Goal: Task Accomplishment & Management: Manage account settings

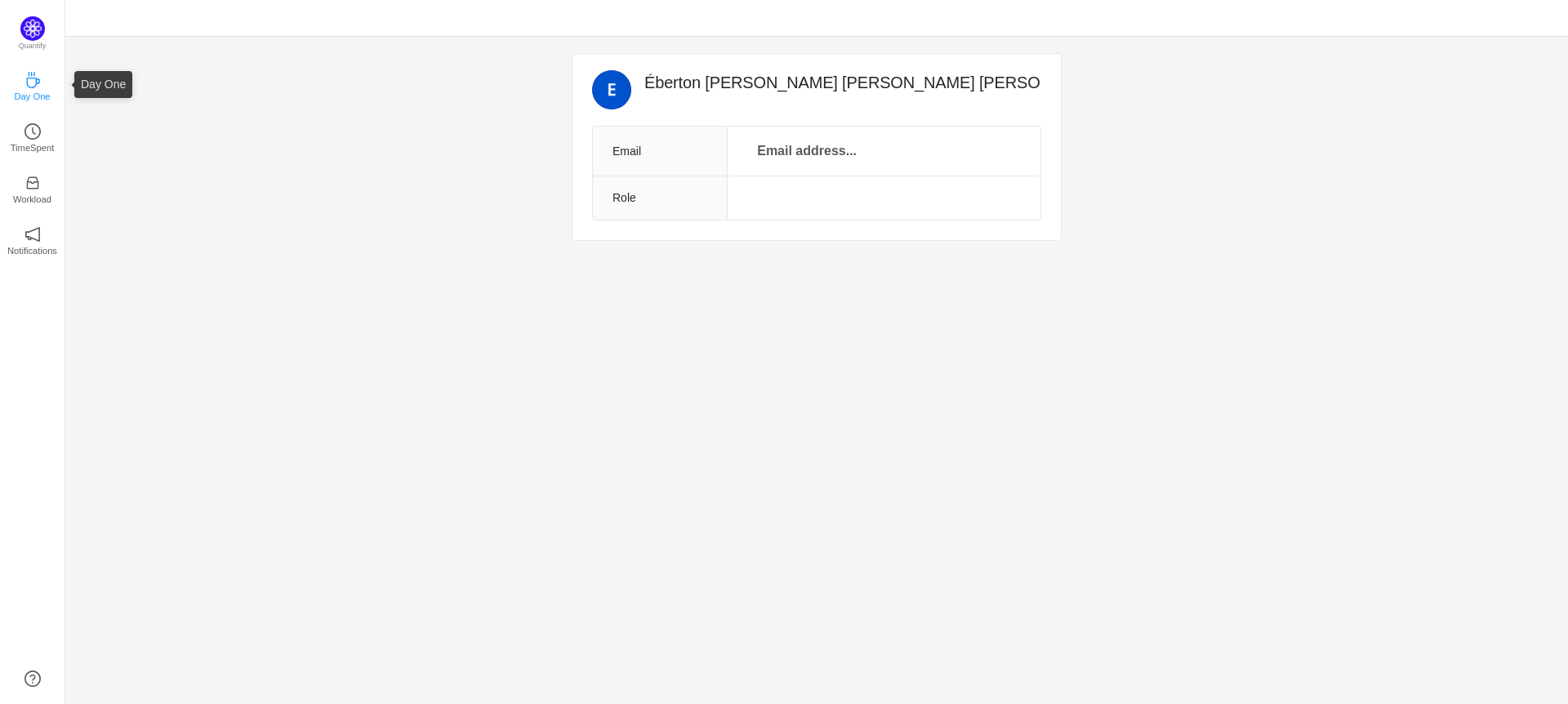
click at [37, 93] on p "Day One" at bounding box center [32, 97] width 36 height 15
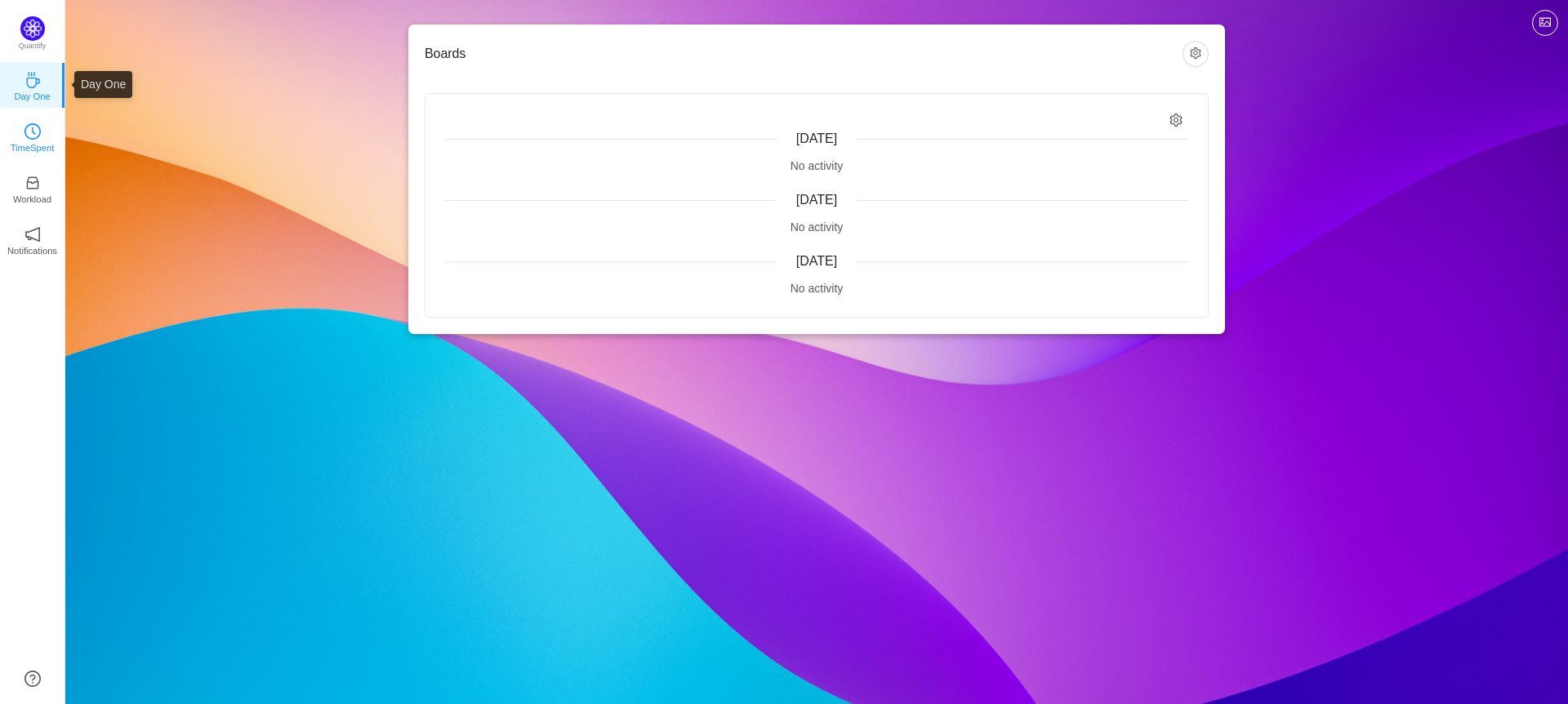
click at [36, 129] on icon "icon: clock-circle" at bounding box center [32, 131] width 16 height 16
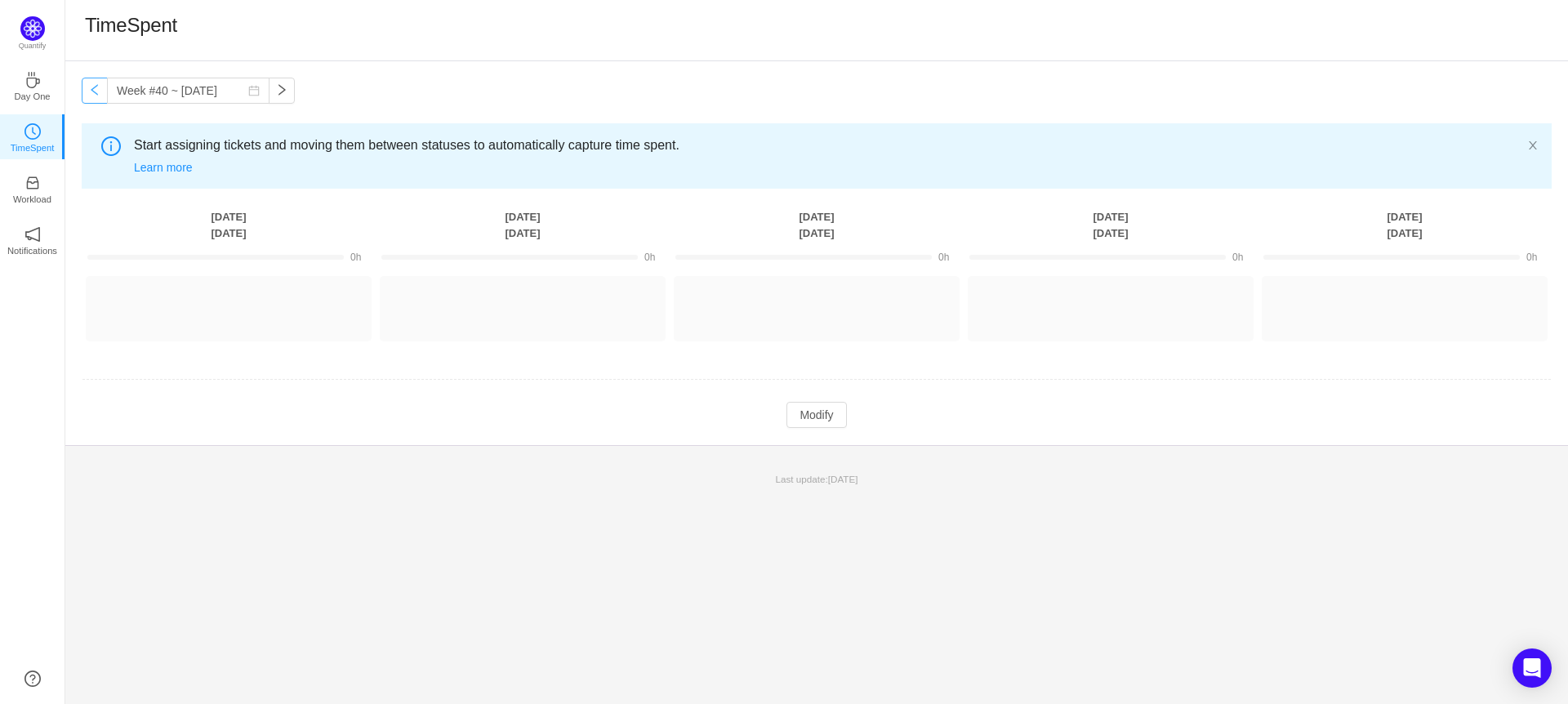
click at [92, 93] on button "button" at bounding box center [95, 91] width 27 height 27
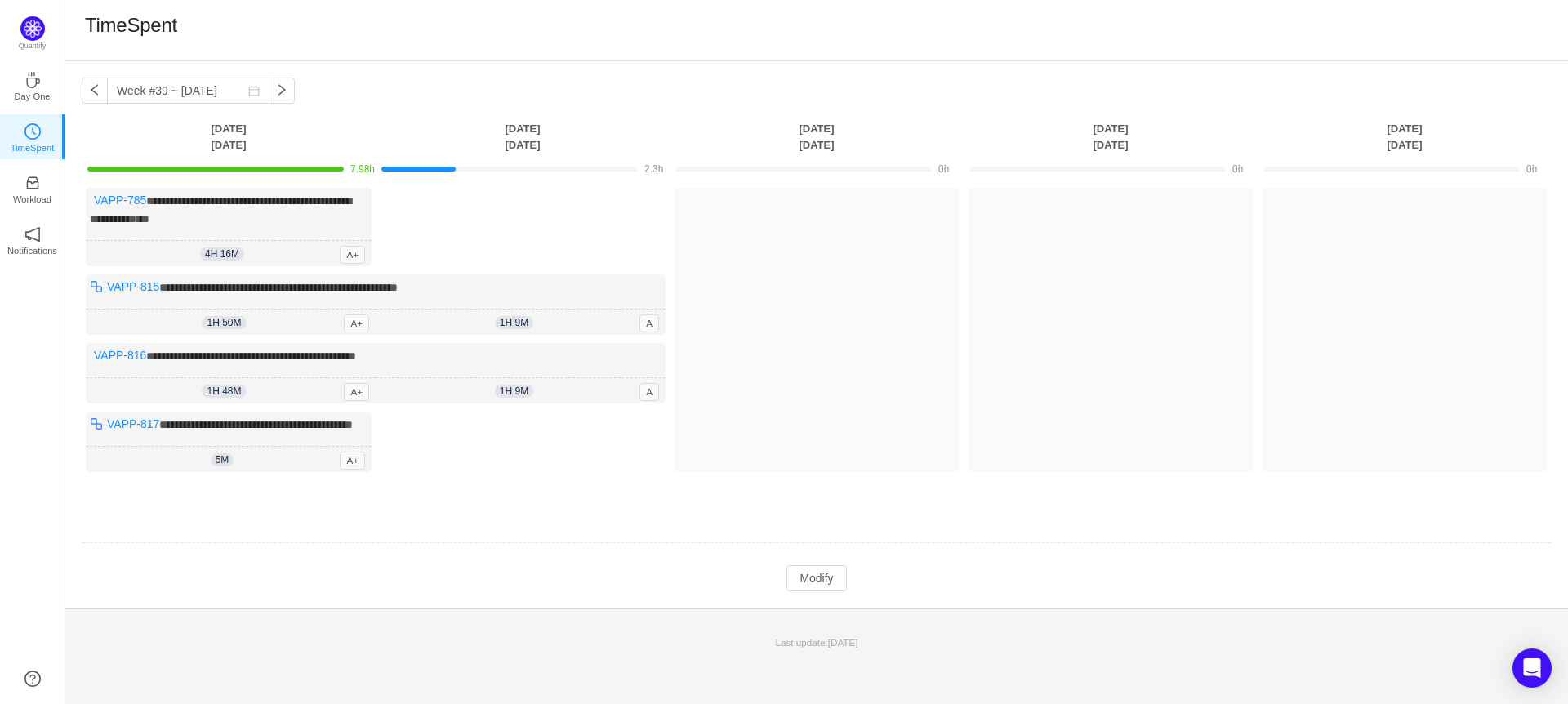
click at [828, 155] on td "0h" at bounding box center [817, 168] width 294 height 28
click at [276, 95] on button "button" at bounding box center [282, 91] width 27 height 27
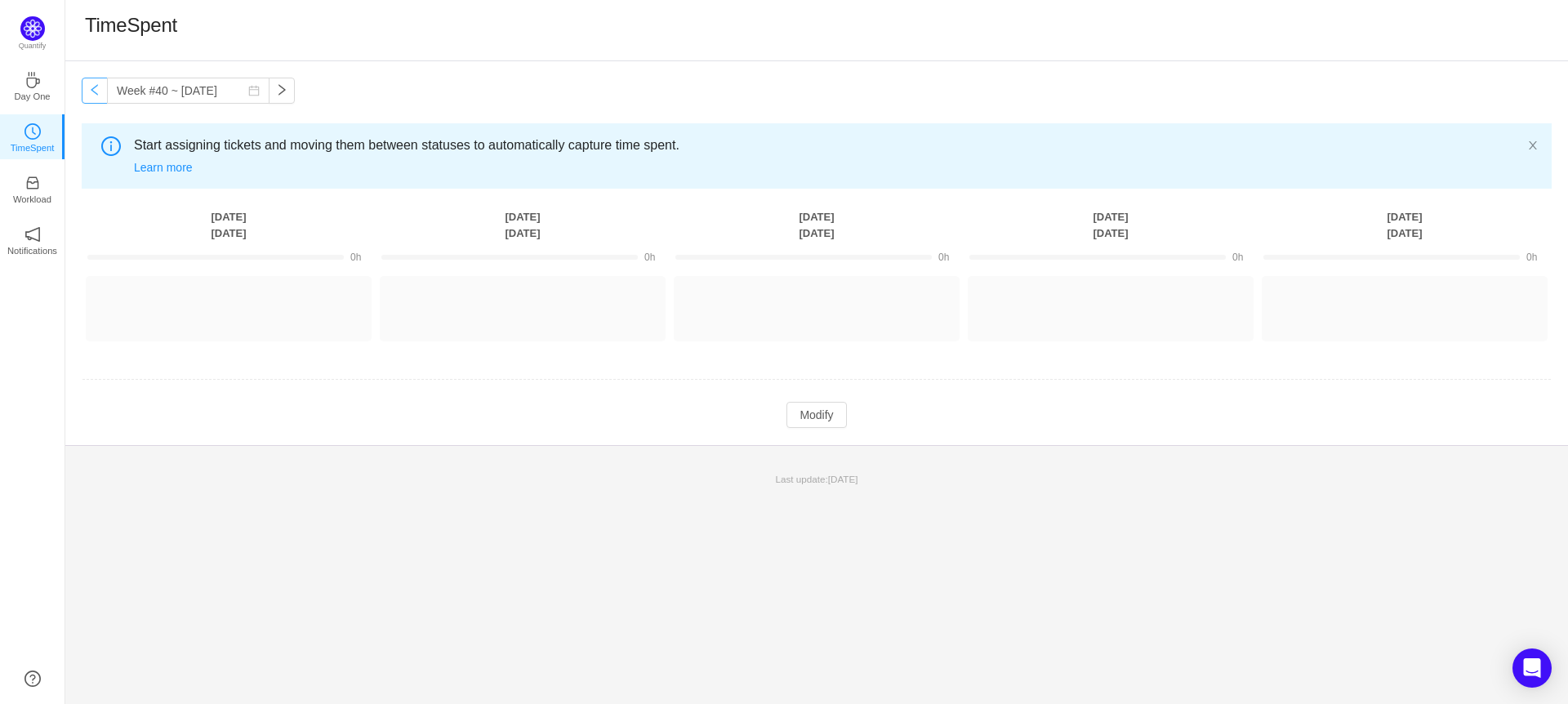
click at [96, 91] on button "button" at bounding box center [95, 91] width 27 height 27
type input "Week #39 ~ Sep 22"
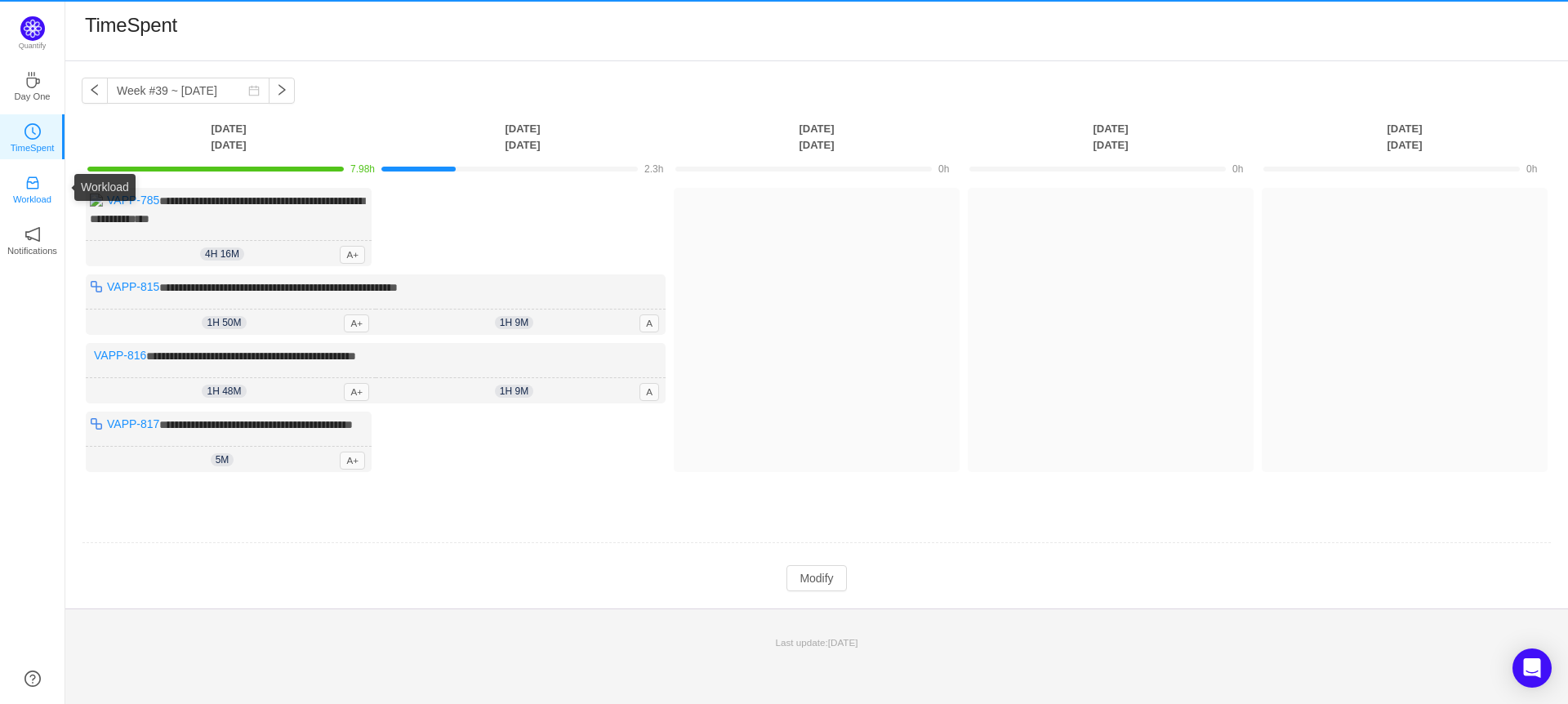
click at [36, 194] on p "Workload" at bounding box center [32, 199] width 38 height 15
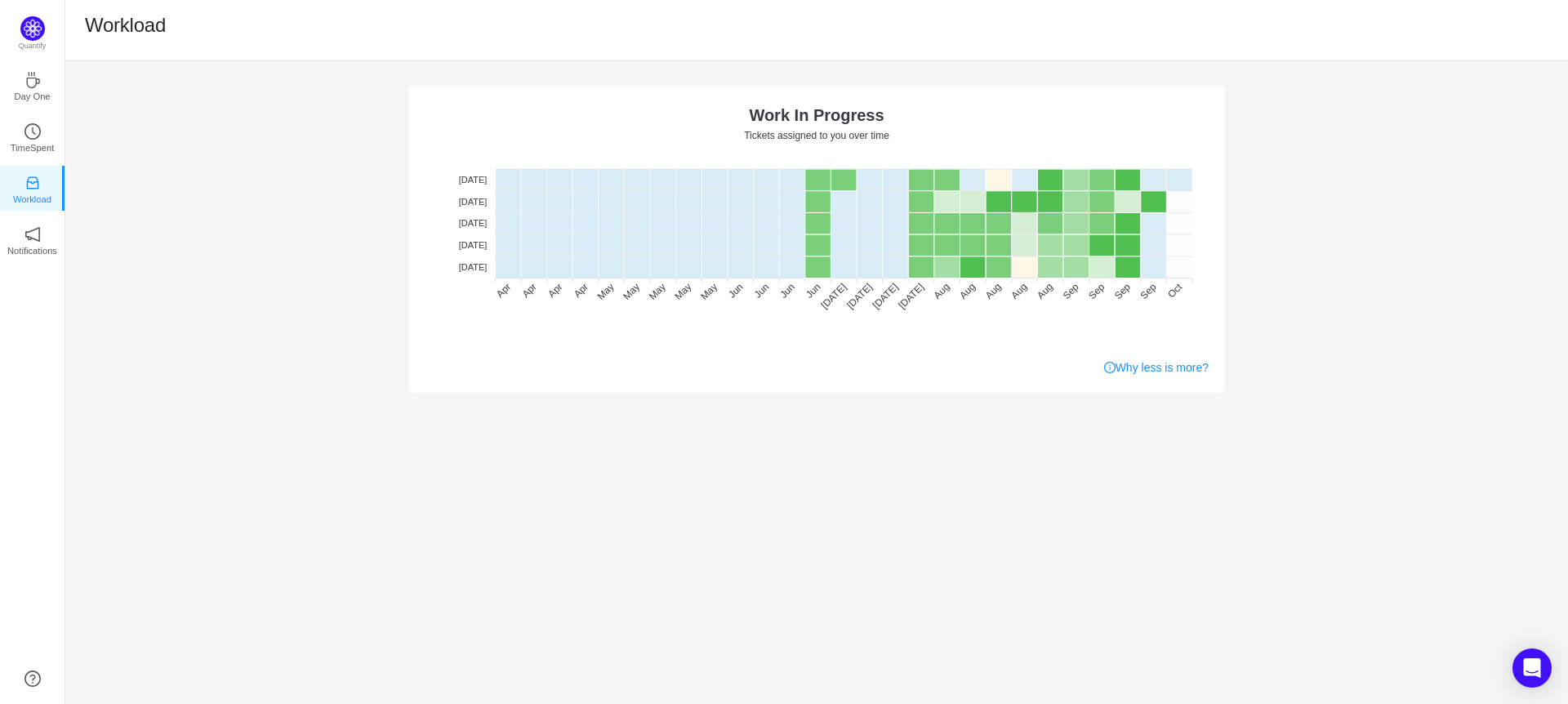
click at [486, 603] on span "Optimal (1-4)" at bounding box center [451, 611] width 69 height 15
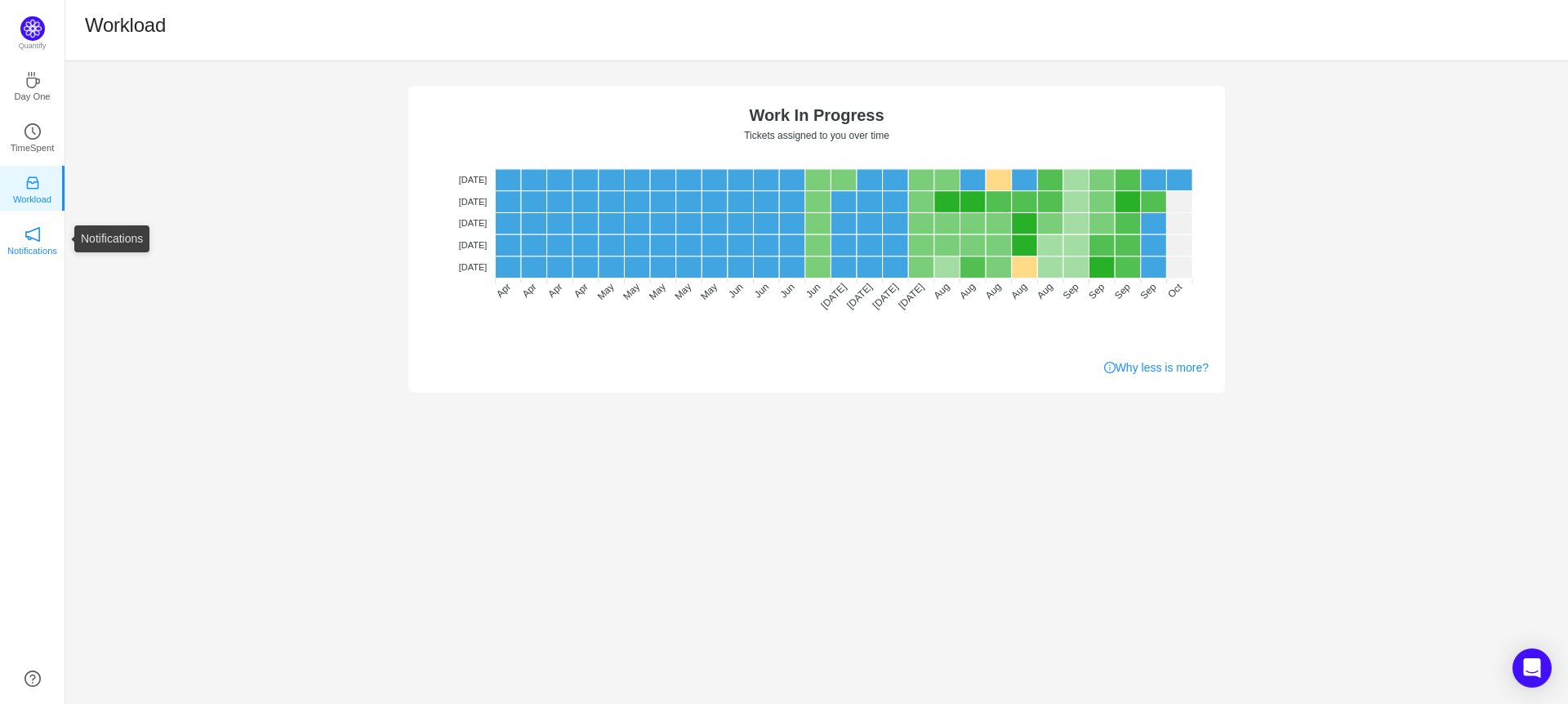
click at [36, 248] on p "Notifications" at bounding box center [32, 251] width 50 height 15
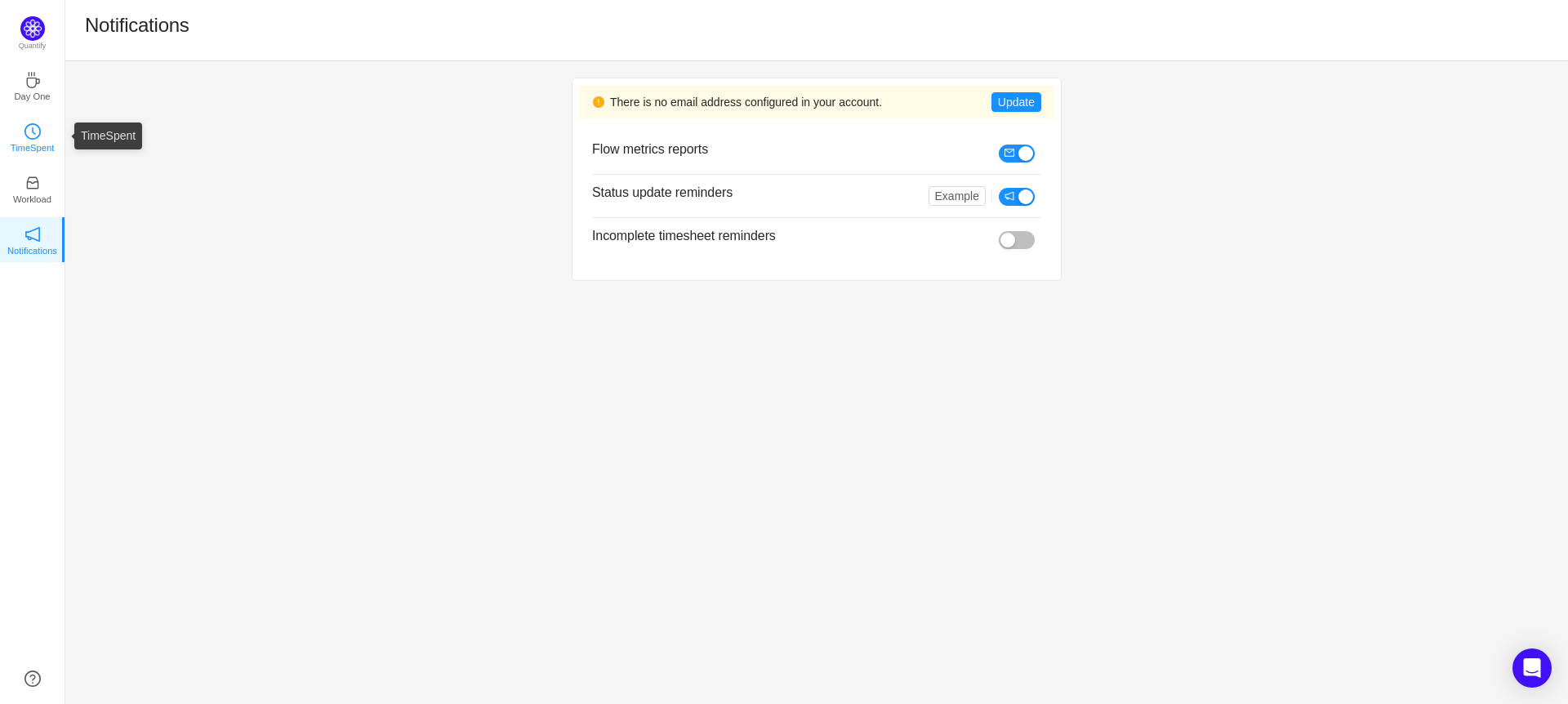
click at [28, 127] on icon "icon: clock-circle" at bounding box center [32, 131] width 16 height 16
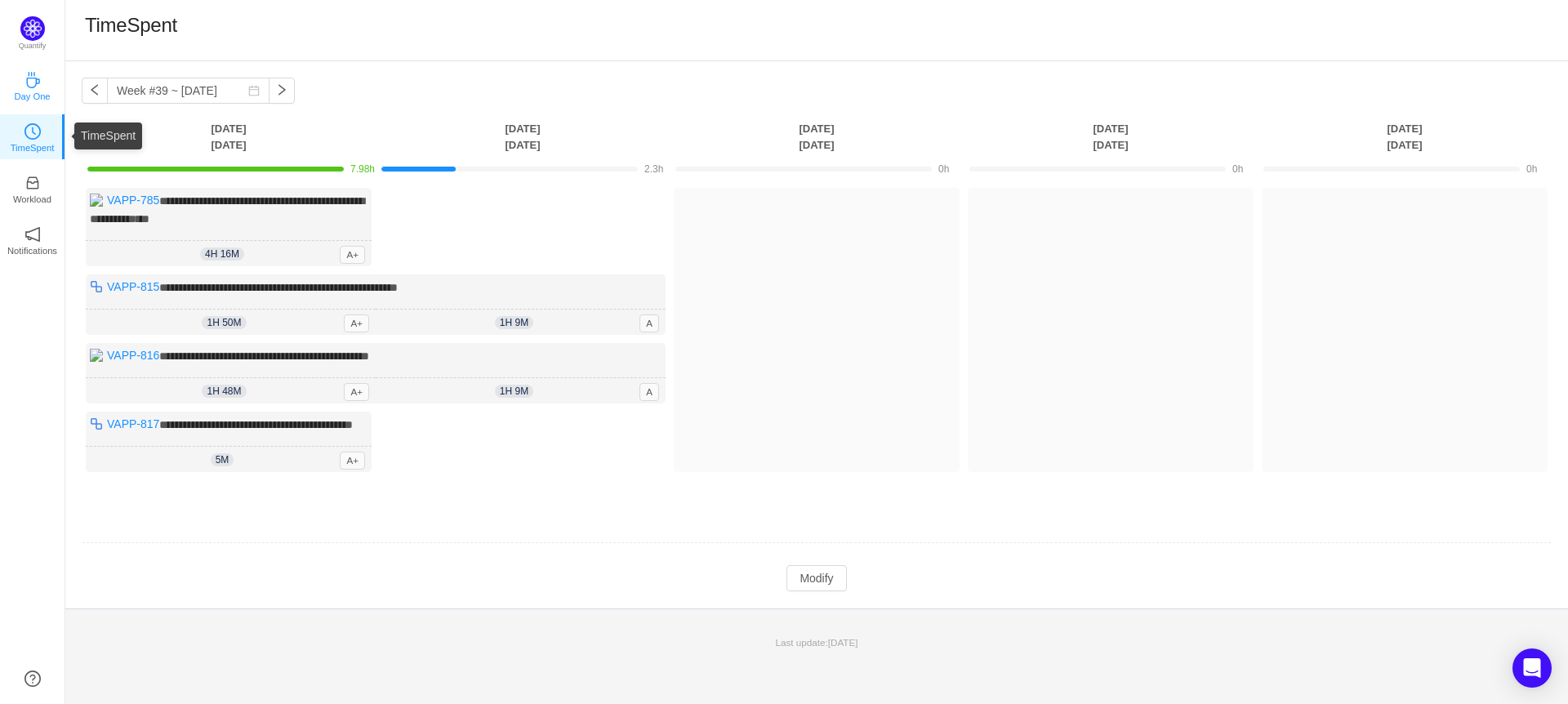
click at [28, 83] on icon "icon: coffee" at bounding box center [32, 80] width 16 height 16
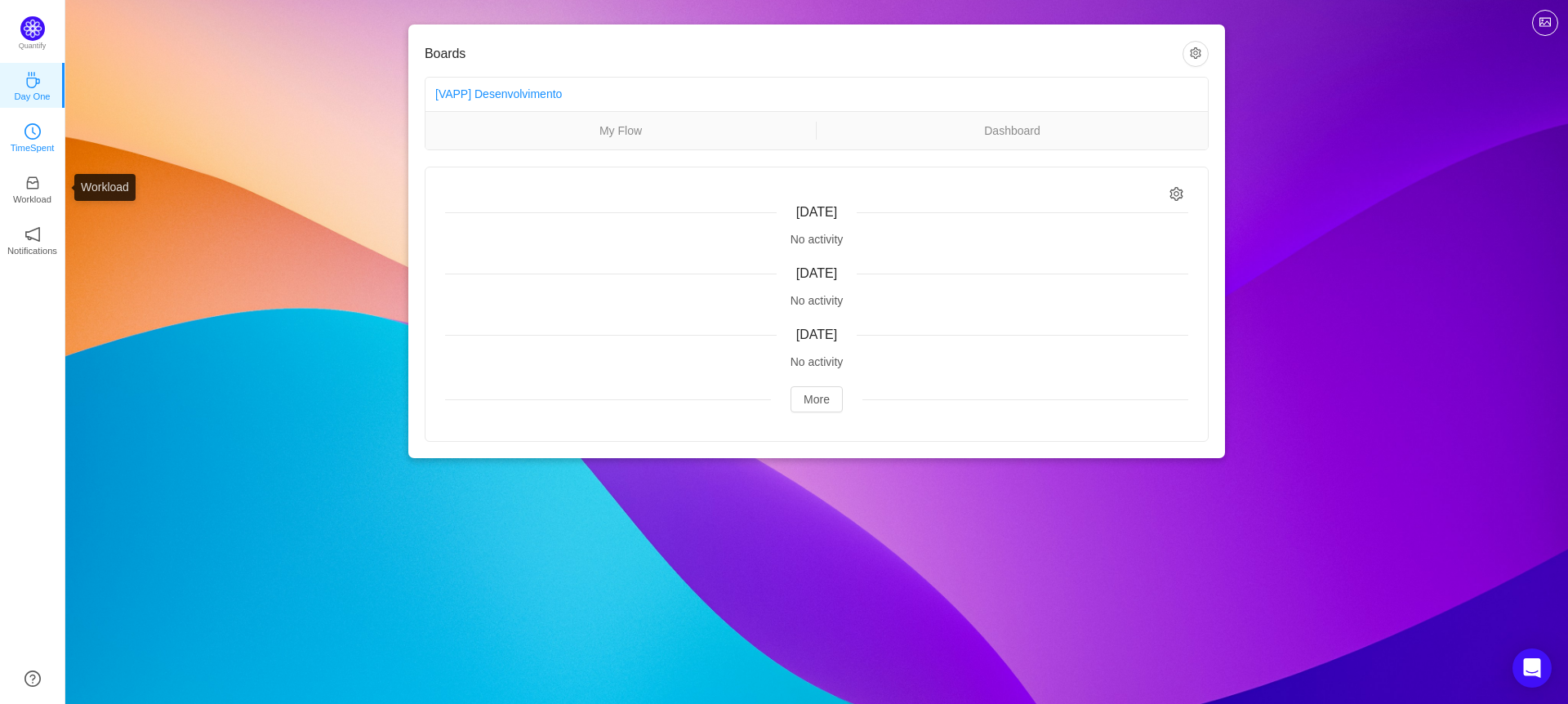
click at [32, 144] on p "TimeSpent" at bounding box center [32, 148] width 45 height 15
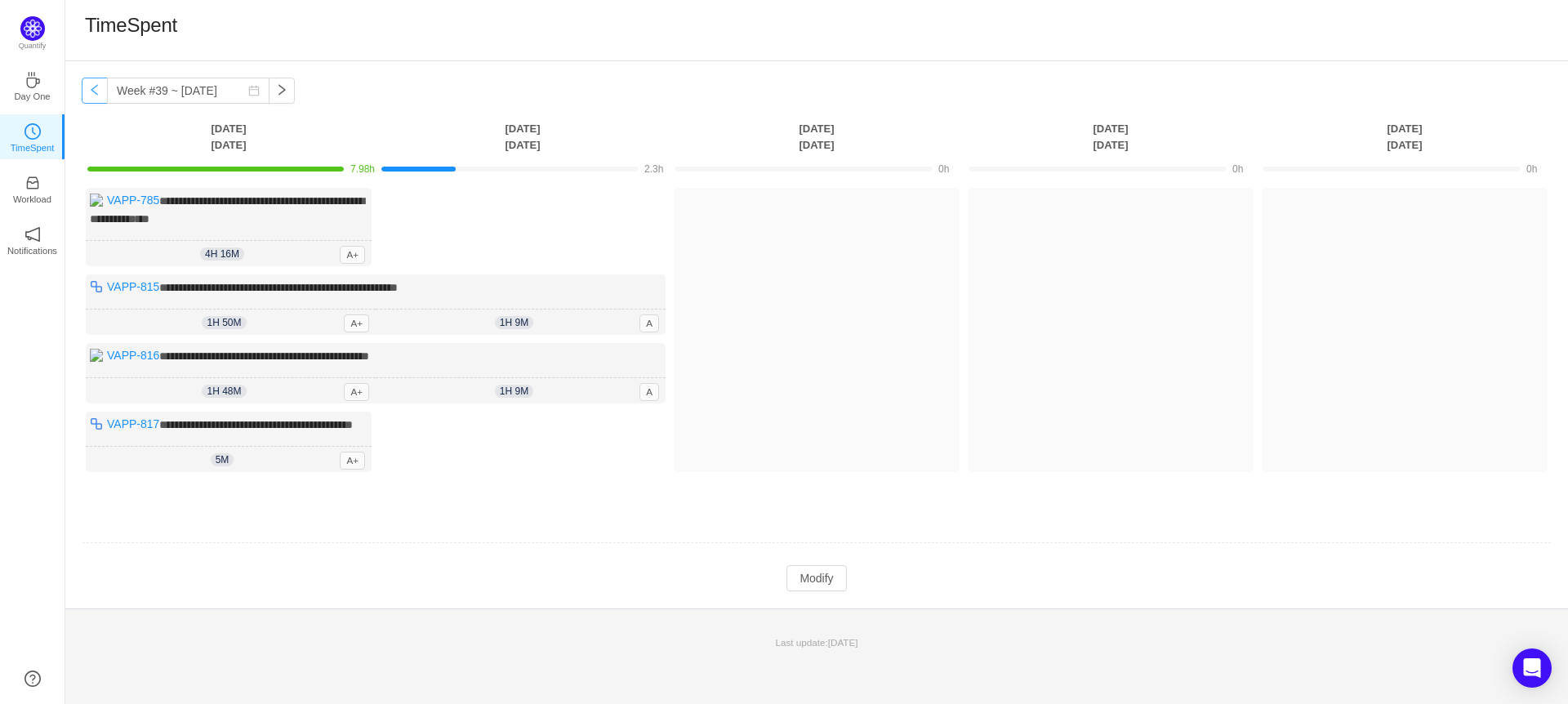
click at [93, 100] on button "button" at bounding box center [95, 91] width 27 height 27
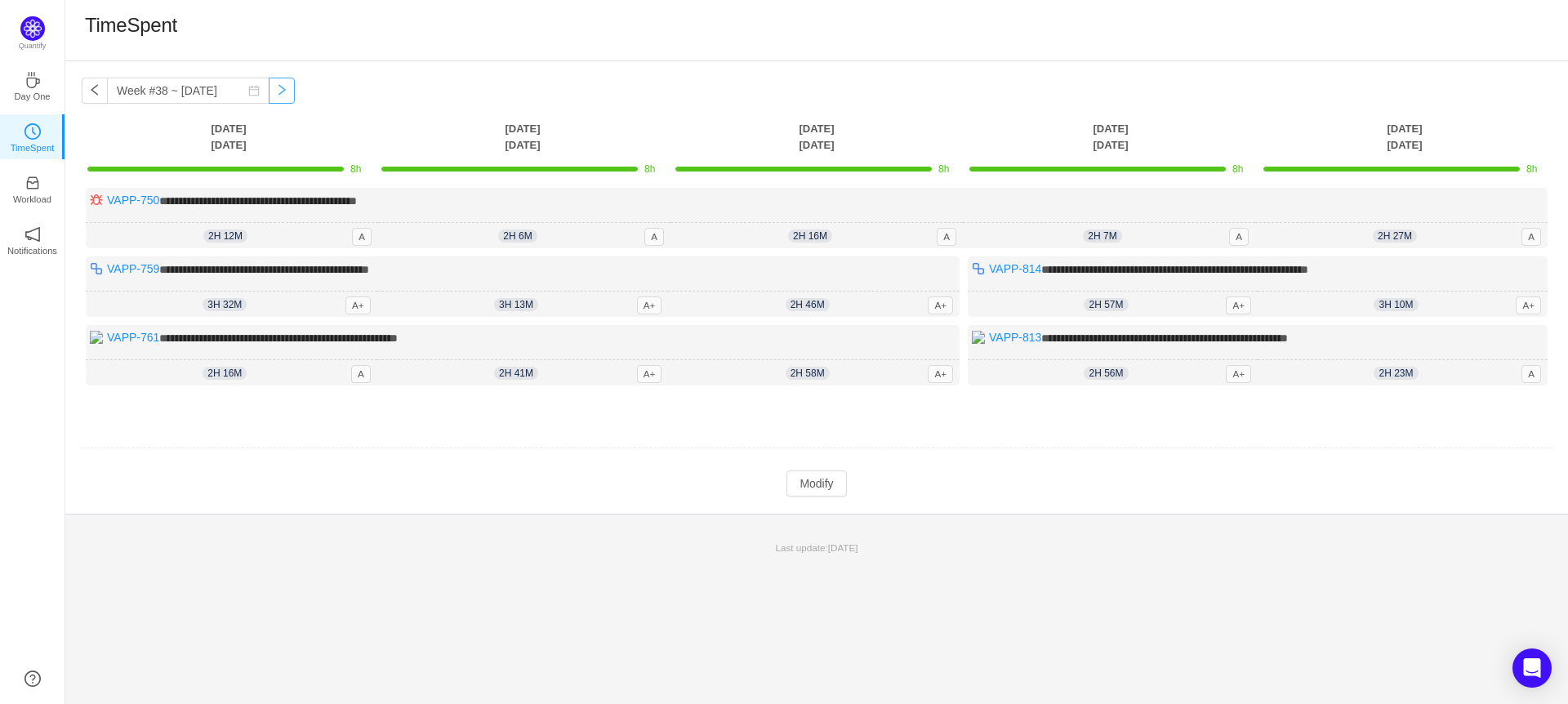
click at [268, 92] on button "button" at bounding box center [282, 91] width 27 height 27
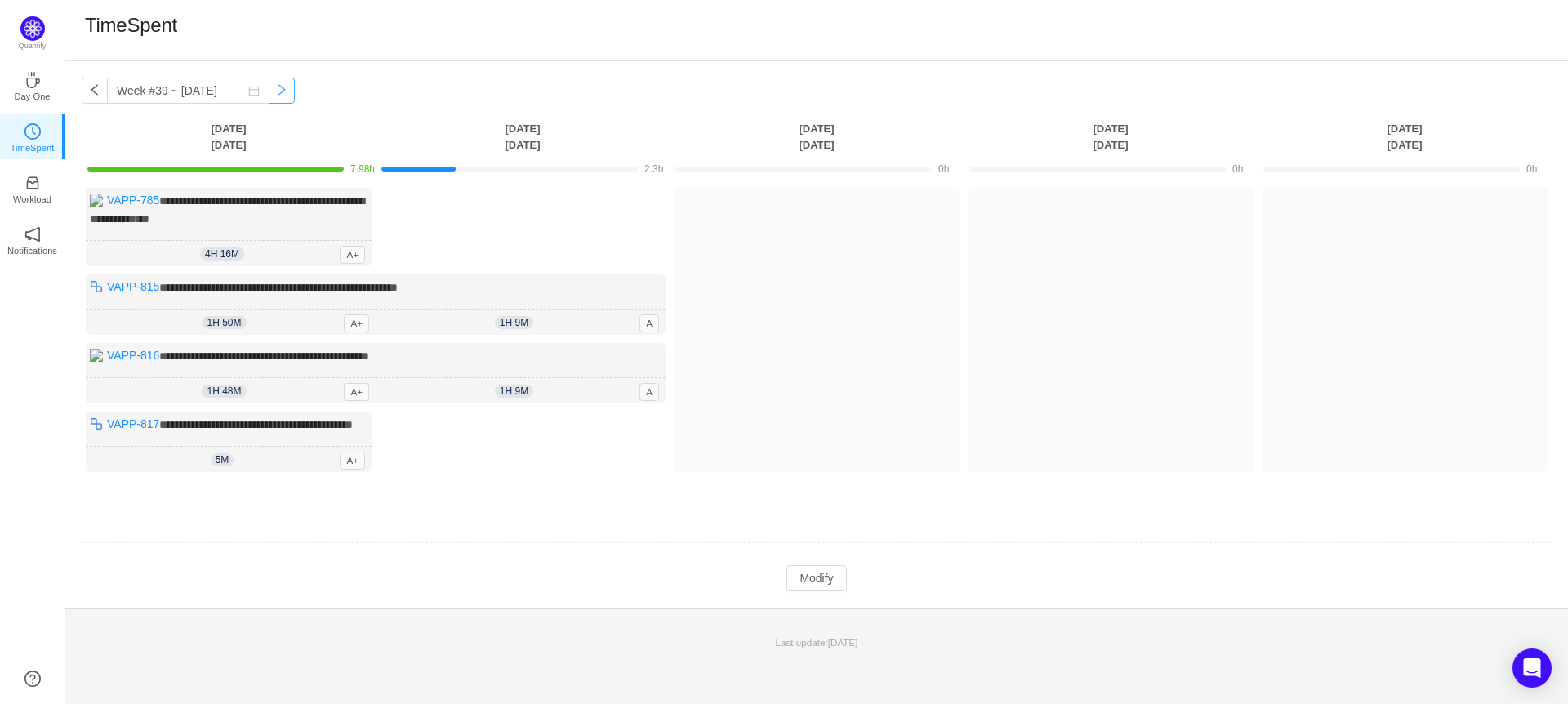
click at [278, 95] on button "button" at bounding box center [282, 91] width 27 height 27
type input "Week #40 ~ Sep 29"
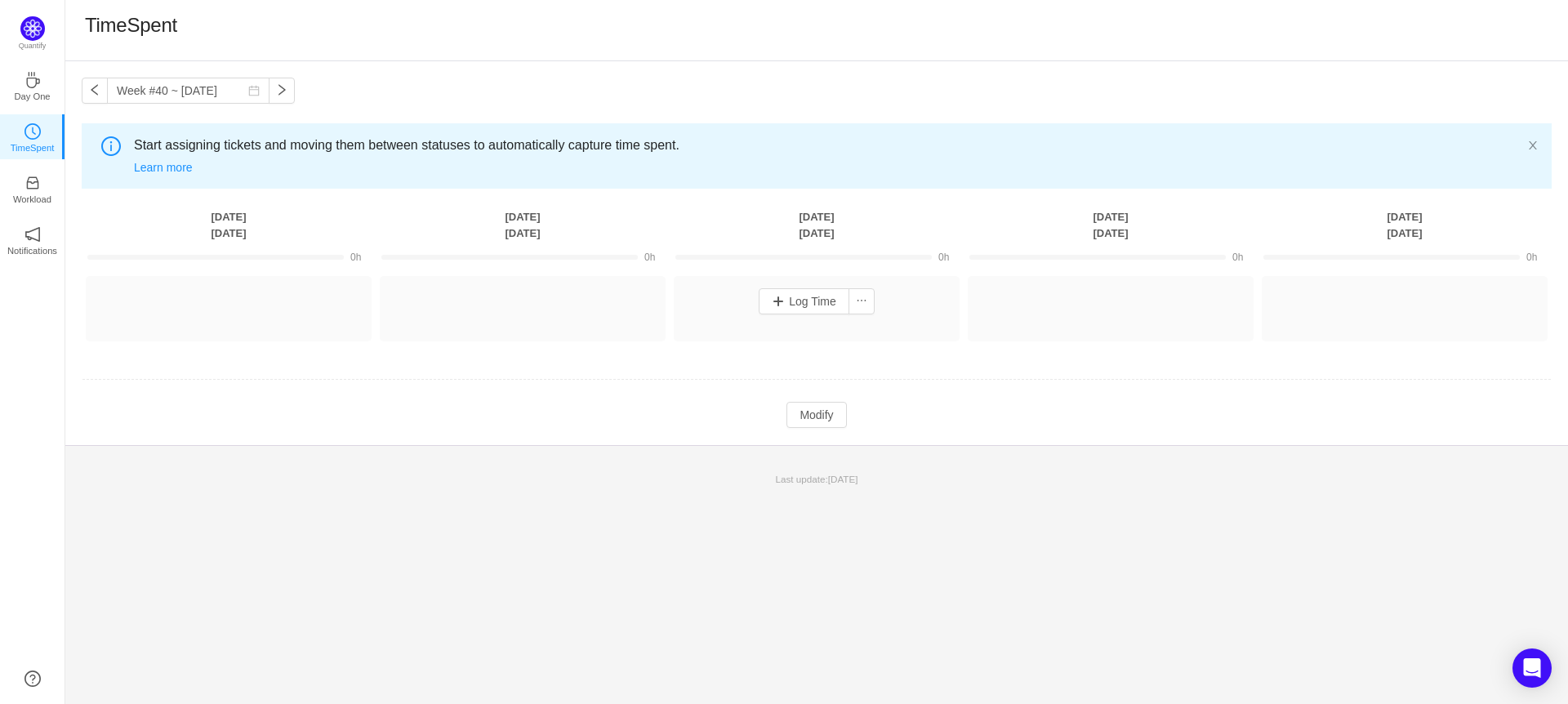
click at [673, 301] on div "Log Time" at bounding box center [816, 308] width 286 height 65
click at [802, 305] on button "Log Time" at bounding box center [804, 302] width 91 height 27
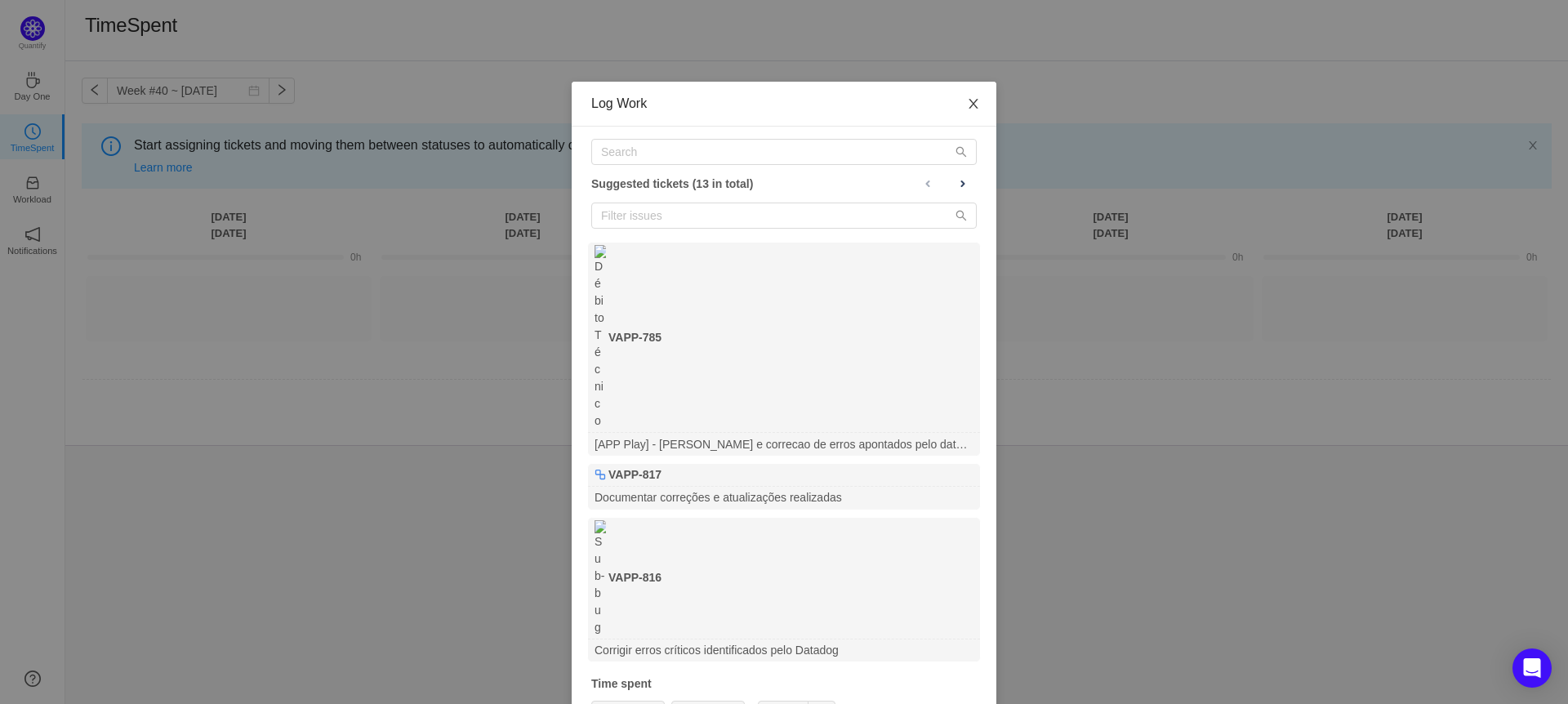
click at [980, 99] on span "Close" at bounding box center [973, 104] width 46 height 46
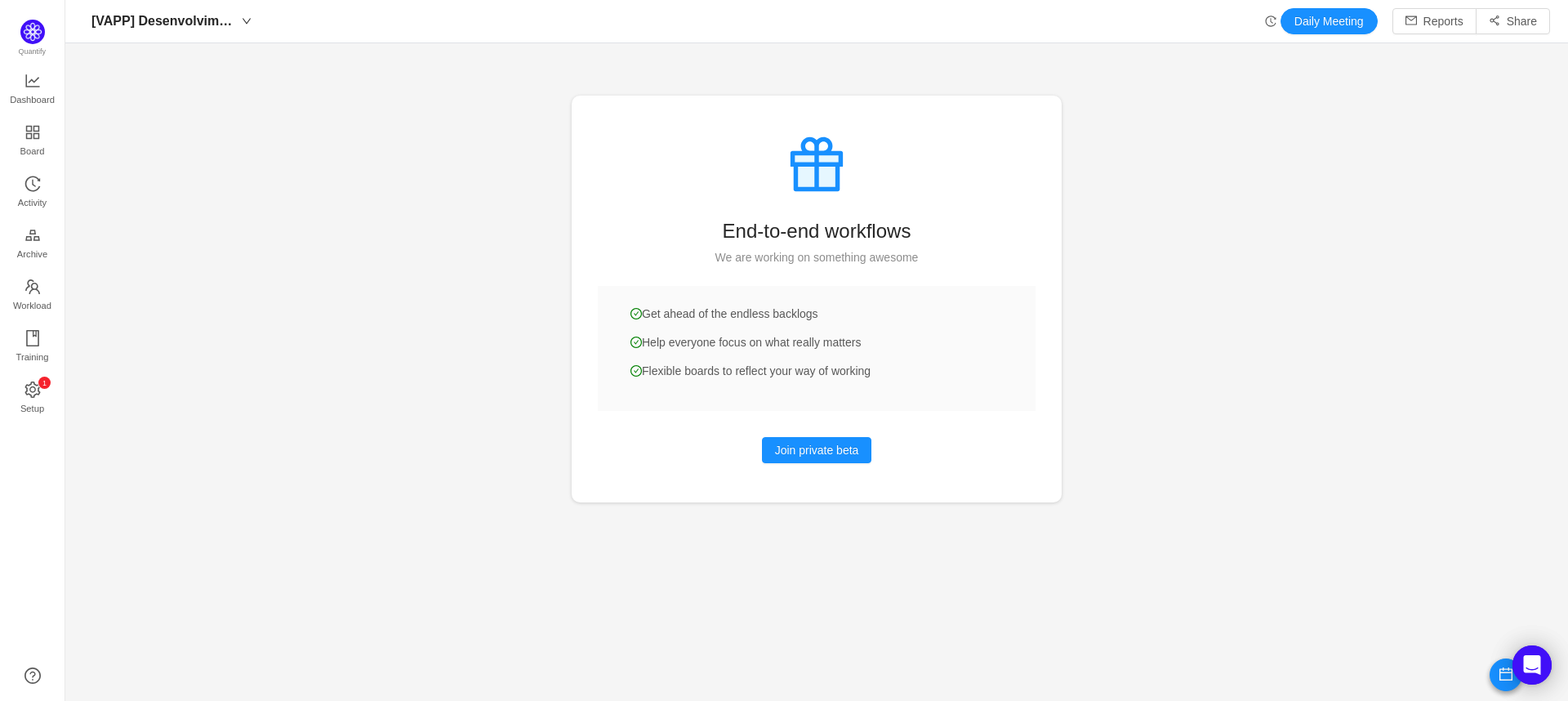
scroll to position [676, 1467]
click at [37, 83] on icon "icon: line-chart" at bounding box center [32, 81] width 16 height 16
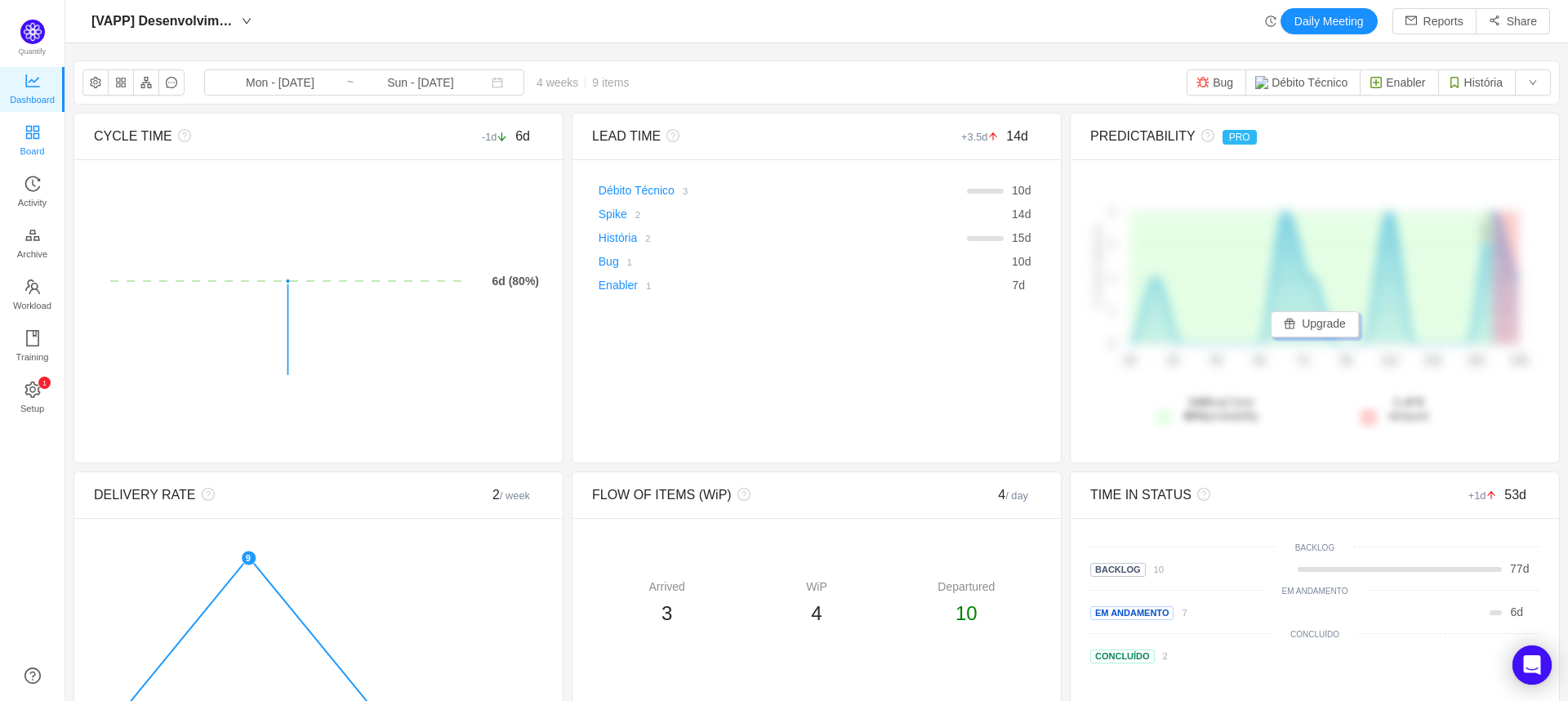
click at [30, 136] on span "Board" at bounding box center [33, 151] width 25 height 32
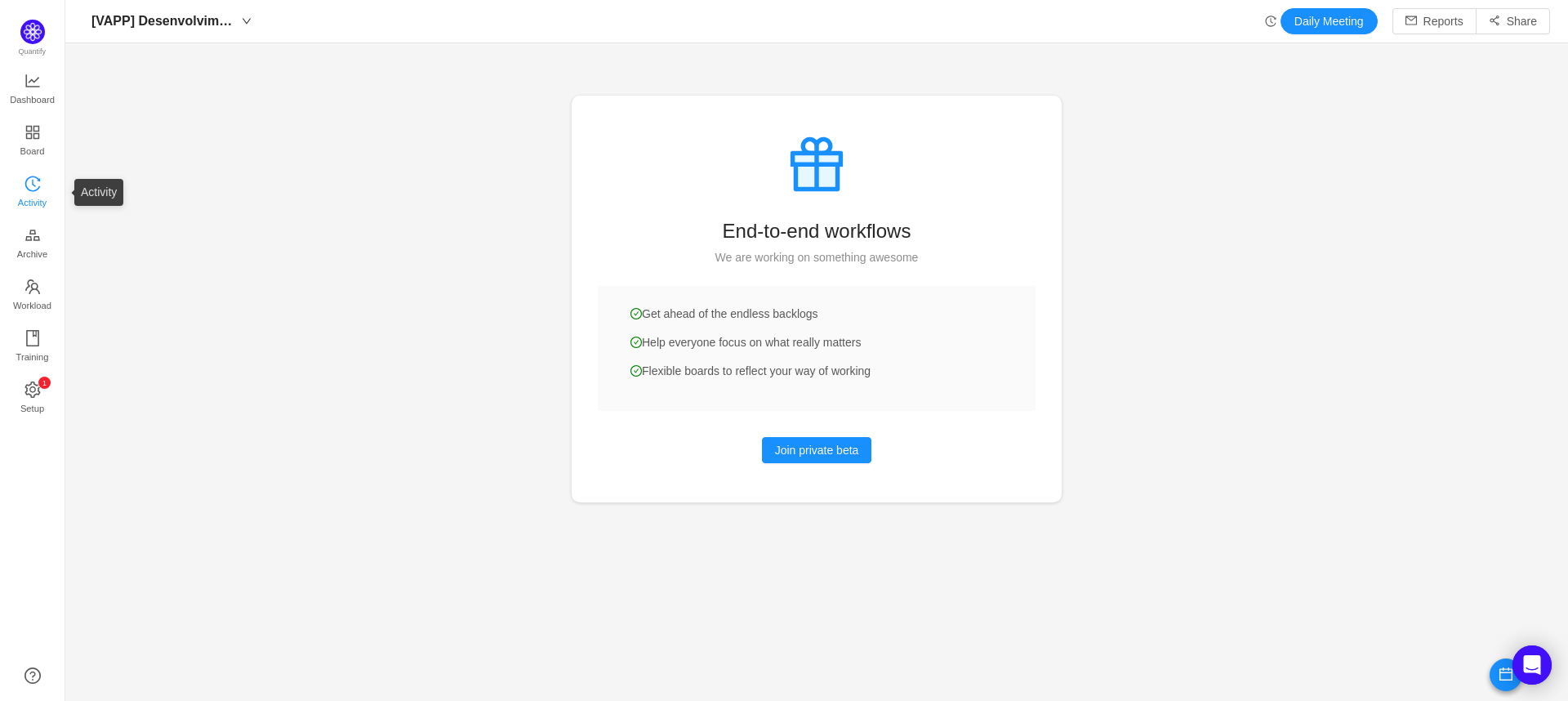
click at [34, 188] on span "Activity" at bounding box center [32, 202] width 28 height 32
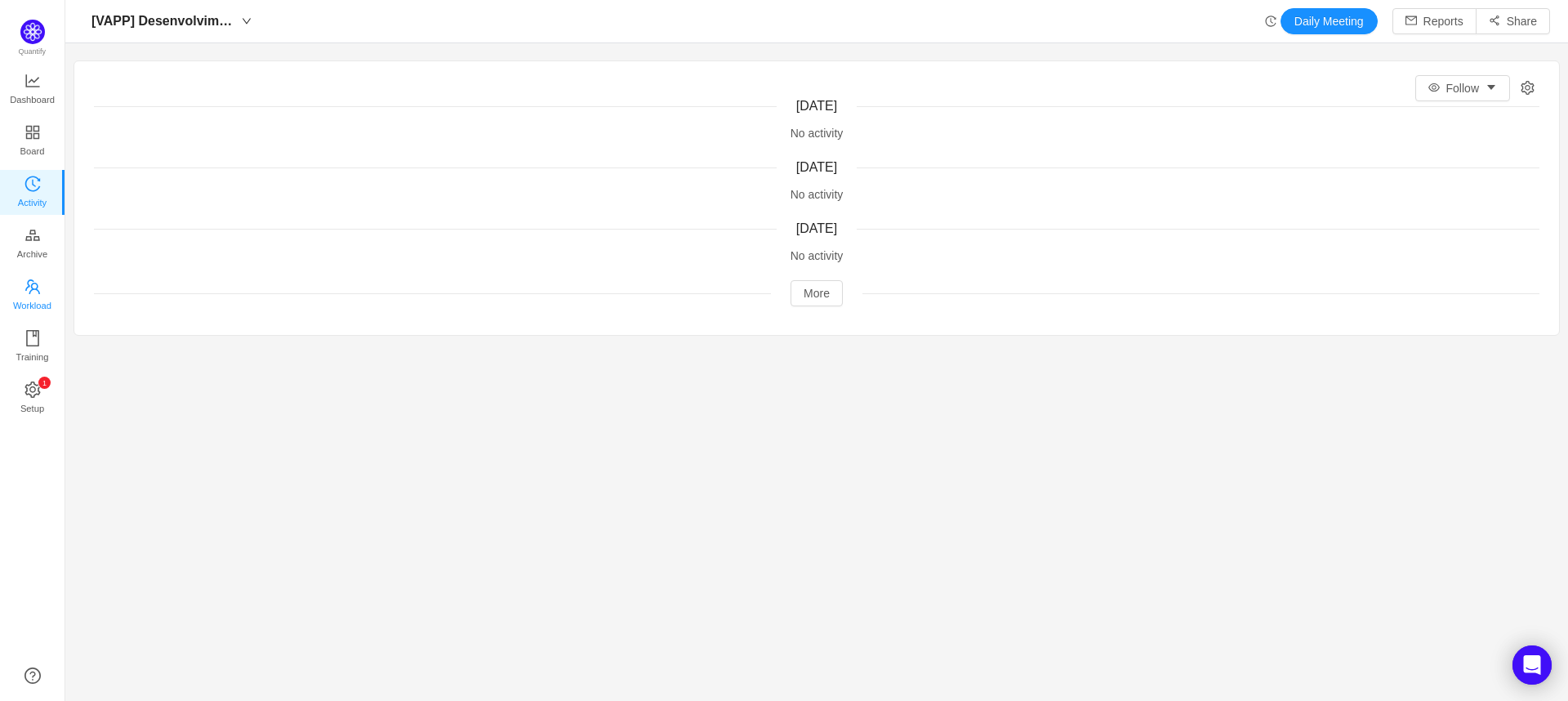
click at [32, 283] on icon "icon: team" at bounding box center [33, 287] width 15 height 15
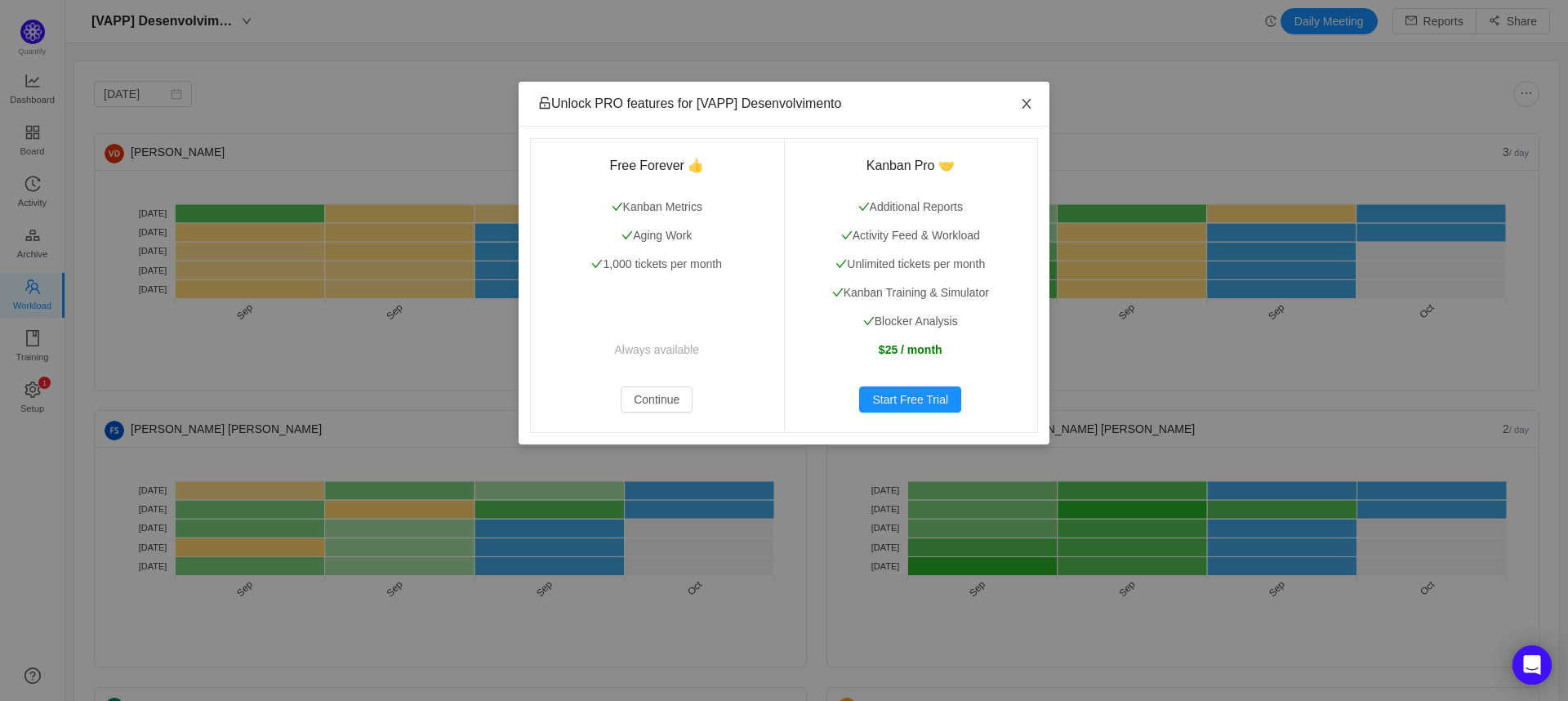
click at [1028, 105] on icon "icon: close" at bounding box center [1027, 103] width 13 height 13
click at [1026, 105] on icon "icon: close" at bounding box center [1025, 103] width 9 height 9
click at [643, 401] on button "Continue" at bounding box center [656, 399] width 72 height 27
click at [663, 399] on button "Continue" at bounding box center [656, 399] width 72 height 27
click at [656, 397] on button "Continue" at bounding box center [656, 399] width 72 height 27
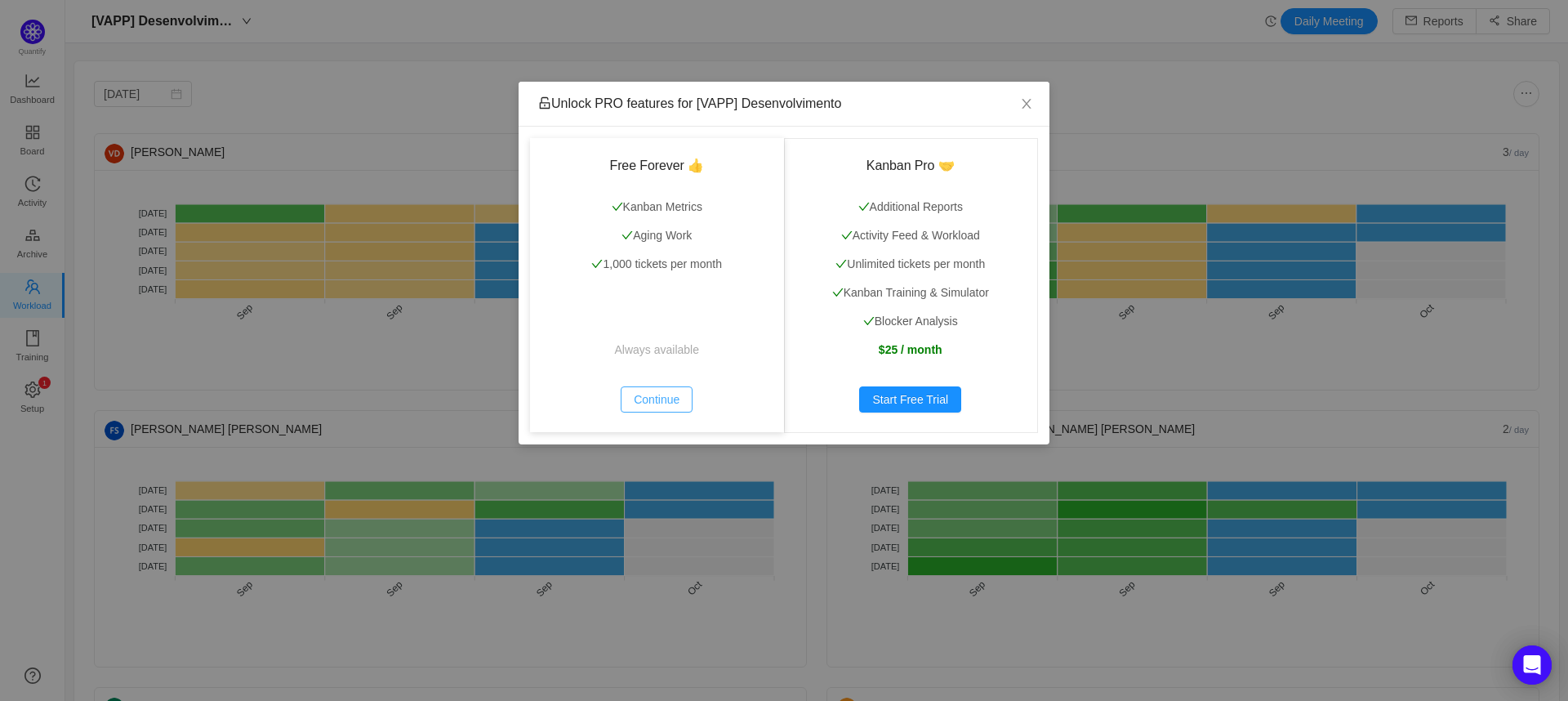
click at [656, 397] on button "Continue" at bounding box center [656, 399] width 72 height 27
click at [655, 397] on button "Continue" at bounding box center [656, 399] width 72 height 27
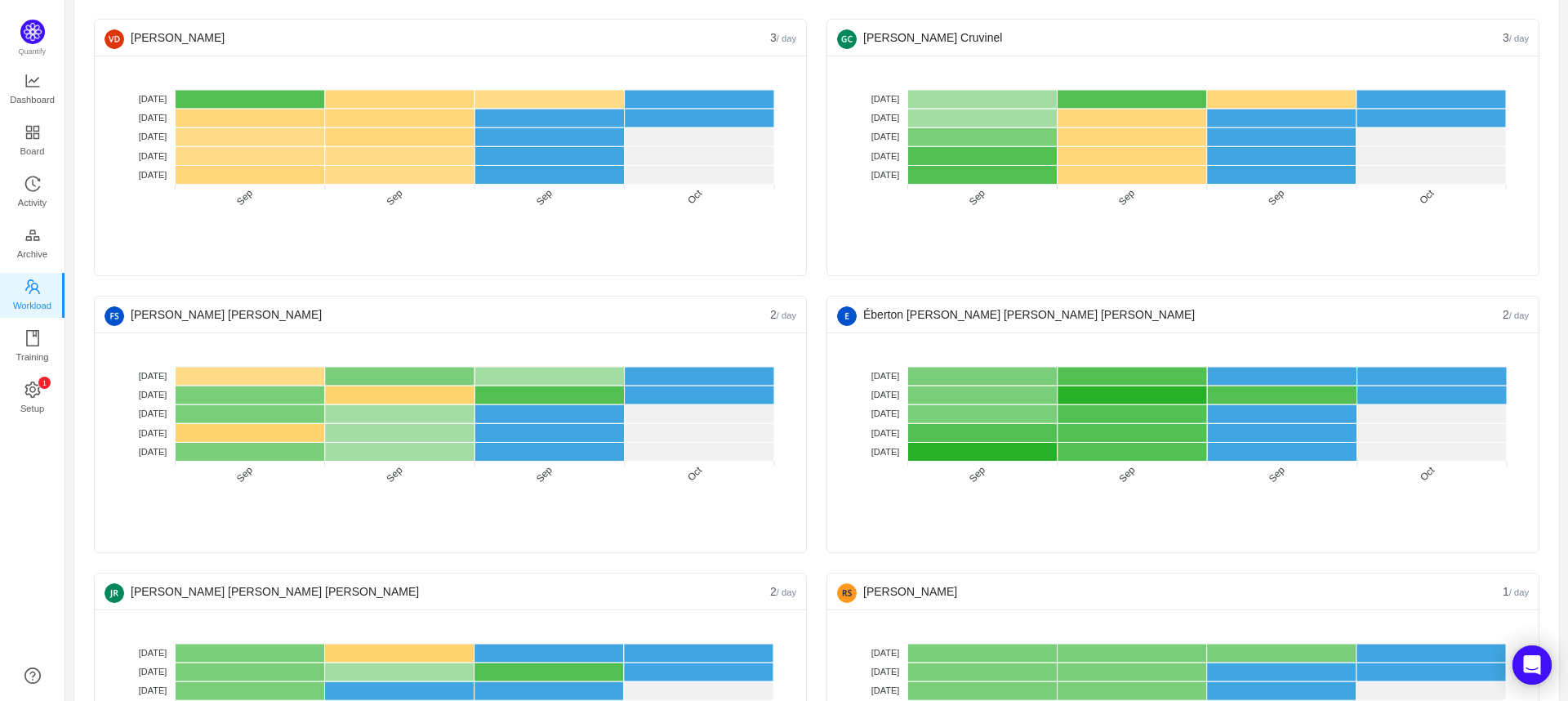
scroll to position [272, 0]
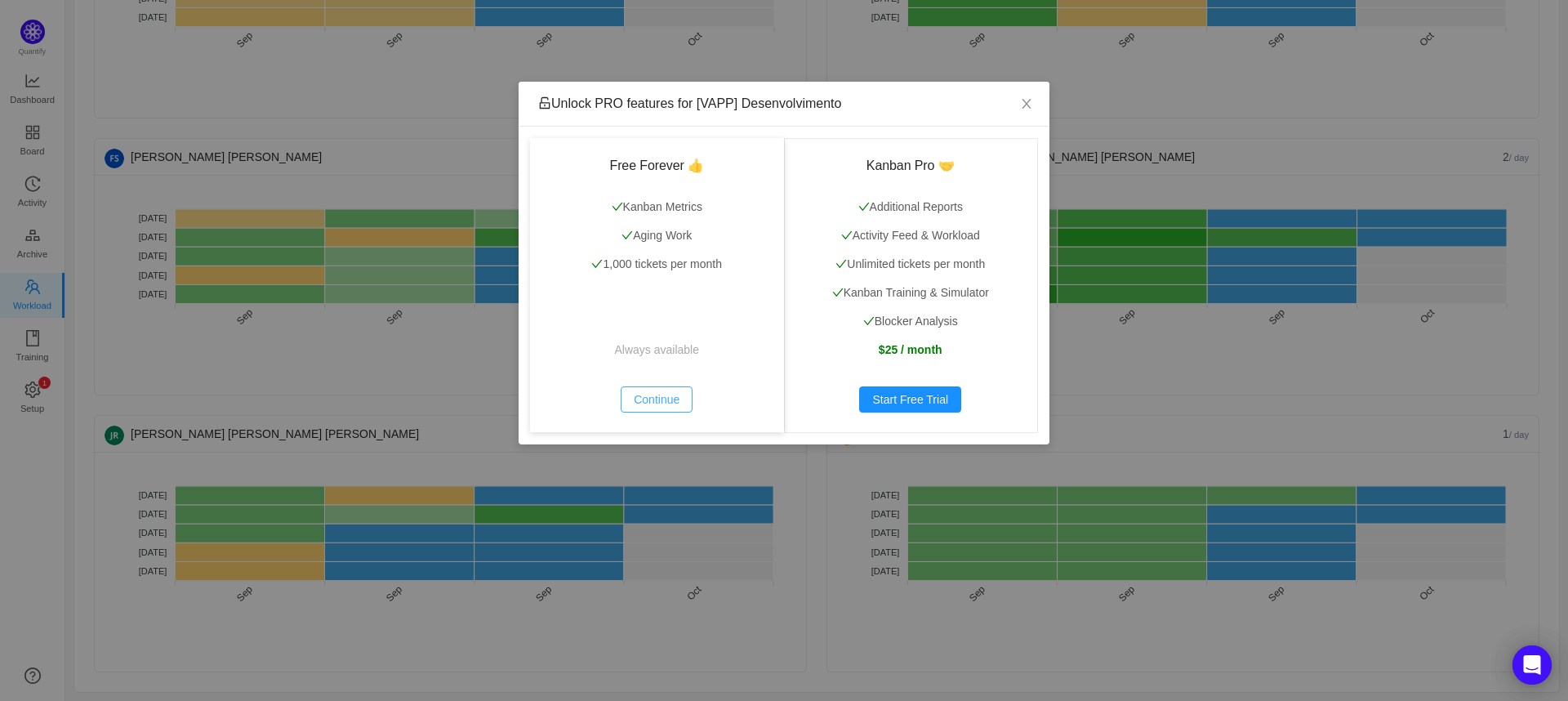
click at [674, 401] on button "Continue" at bounding box center [656, 399] width 72 height 27
click at [664, 399] on button "Continue" at bounding box center [656, 399] width 72 height 27
click at [677, 400] on button "Continue" at bounding box center [656, 399] width 72 height 27
click at [665, 397] on button "Continue" at bounding box center [656, 399] width 72 height 27
click at [653, 397] on button "Continue" at bounding box center [656, 399] width 72 height 27
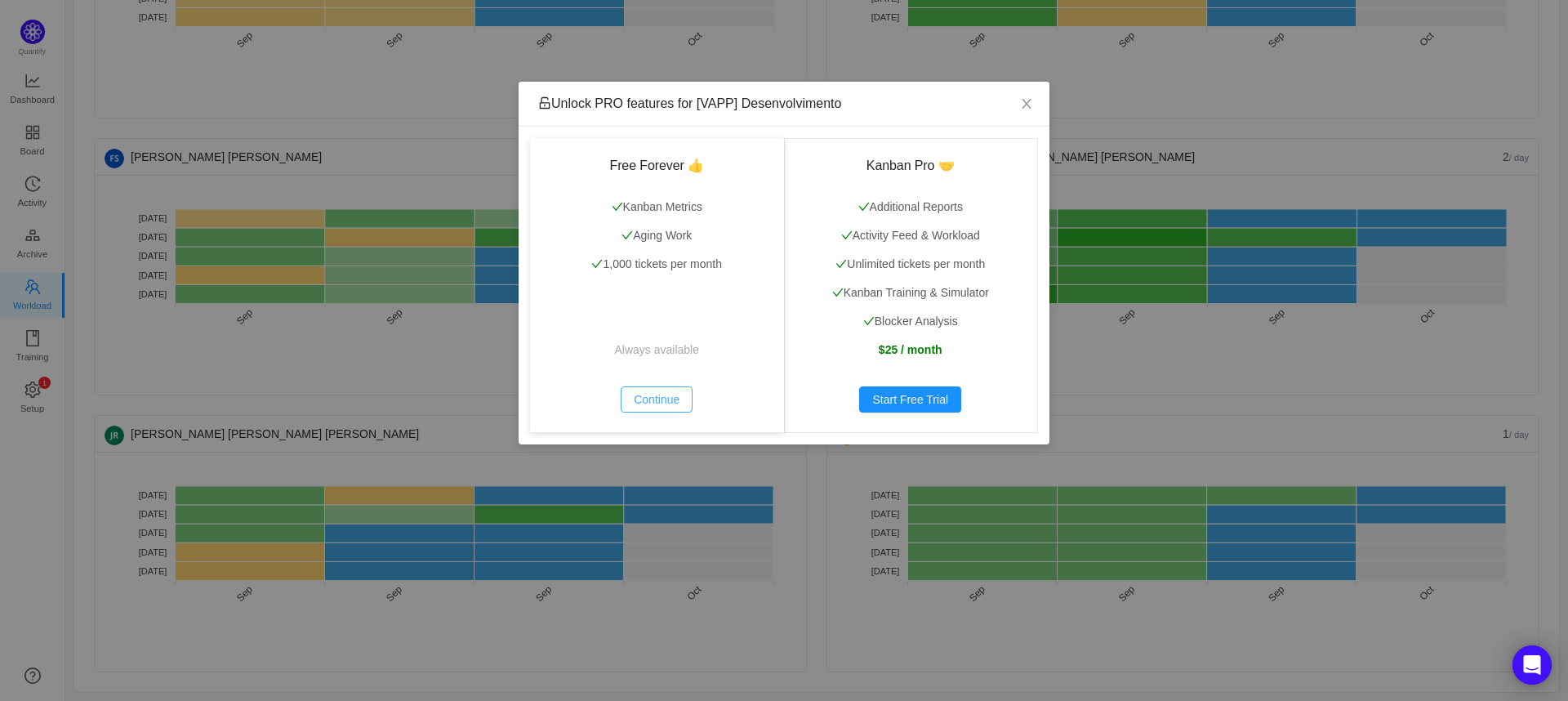
click at [644, 403] on button "Continue" at bounding box center [656, 399] width 72 height 27
click at [639, 404] on button "Continue" at bounding box center [656, 399] width 72 height 27
click at [655, 399] on button "Continue" at bounding box center [656, 399] width 72 height 27
click at [1025, 110] on icon "icon: close" at bounding box center [1027, 103] width 13 height 13
